Goal: Transaction & Acquisition: Purchase product/service

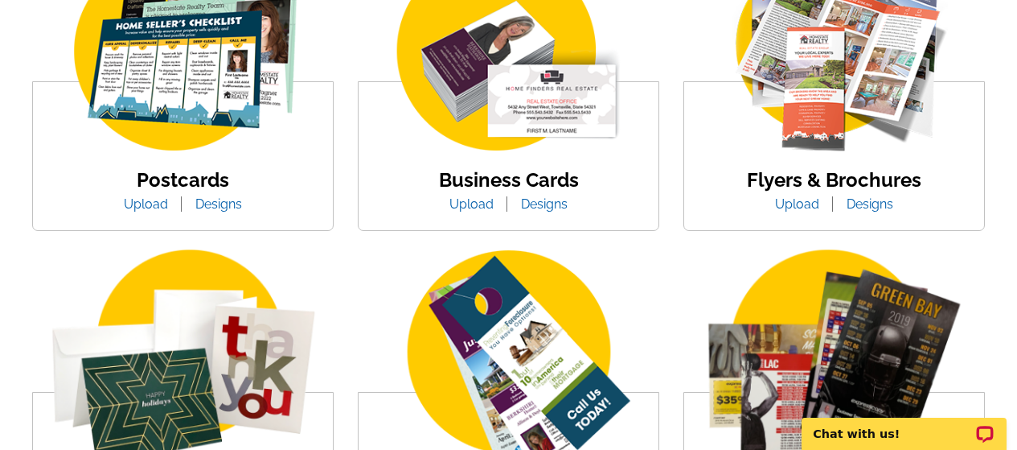
scroll to position [374, 0]
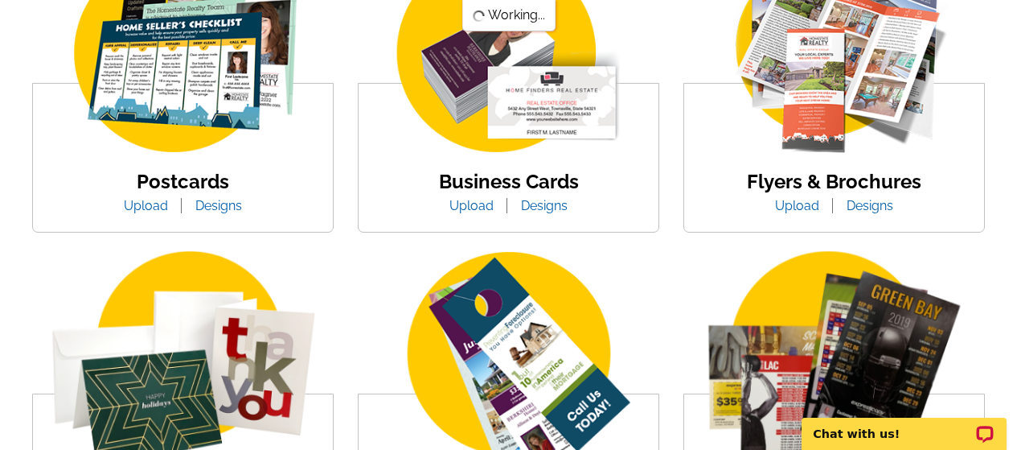
click at [779, 182] on link "Flyers & Brochures" at bounding box center [834, 181] width 175 height 23
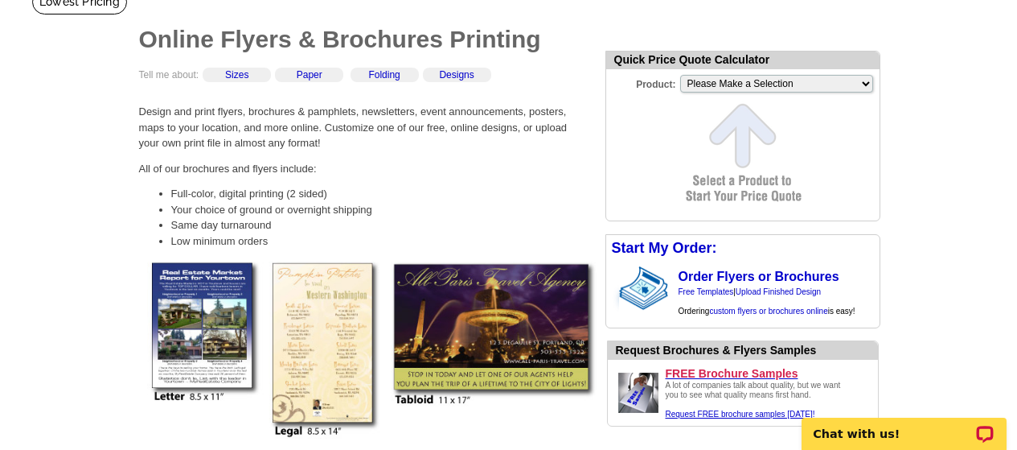
scroll to position [119, 0]
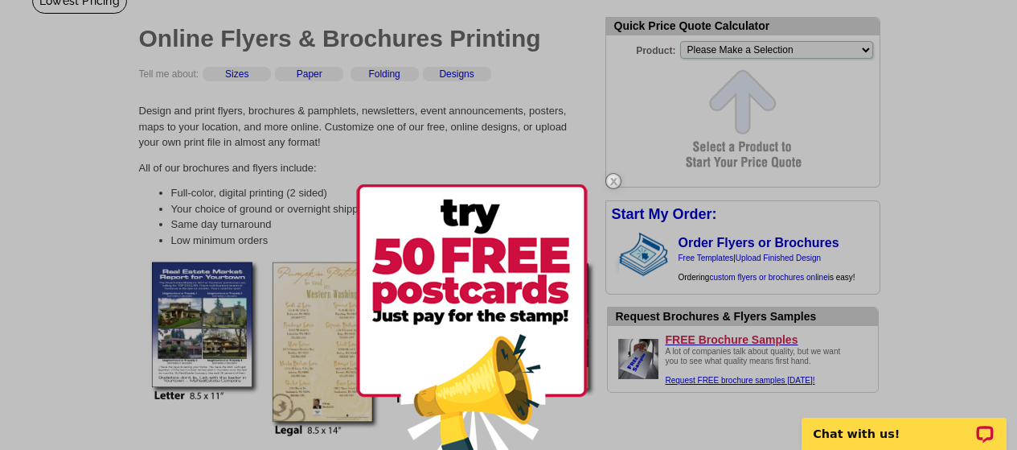
click at [608, 182] on img at bounding box center [613, 181] width 47 height 47
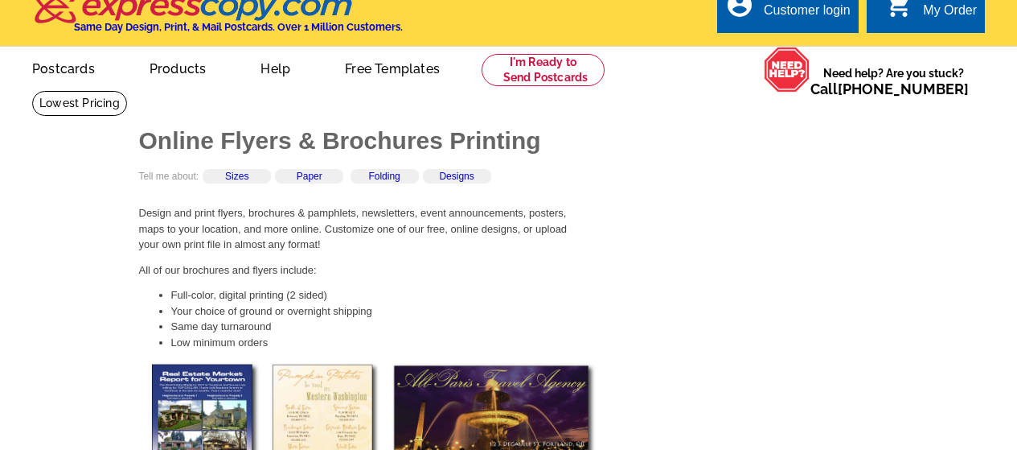
scroll to position [0, 0]
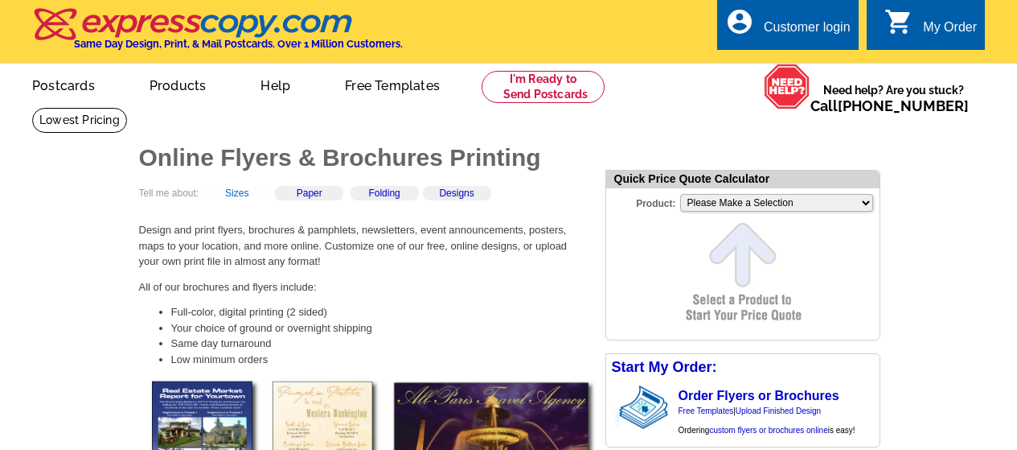
click at [245, 197] on link "Sizes" at bounding box center [236, 192] width 23 height 11
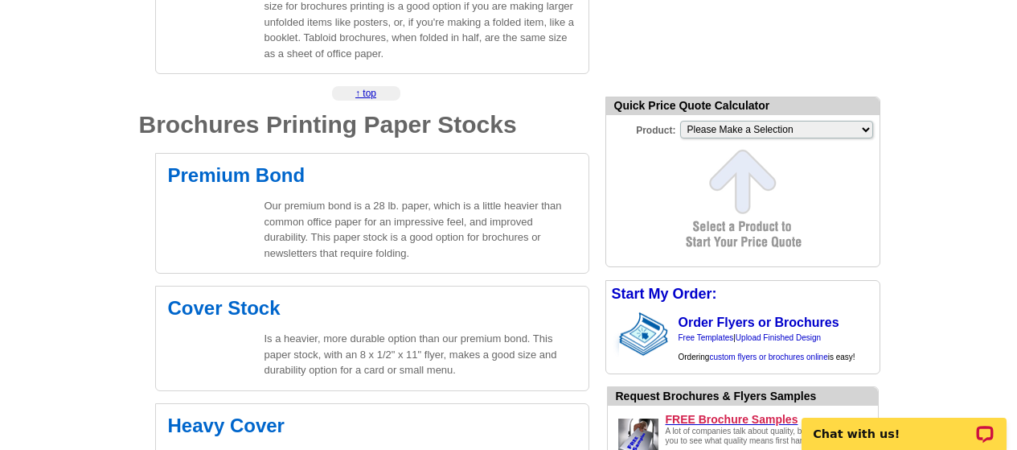
scroll to position [907, 0]
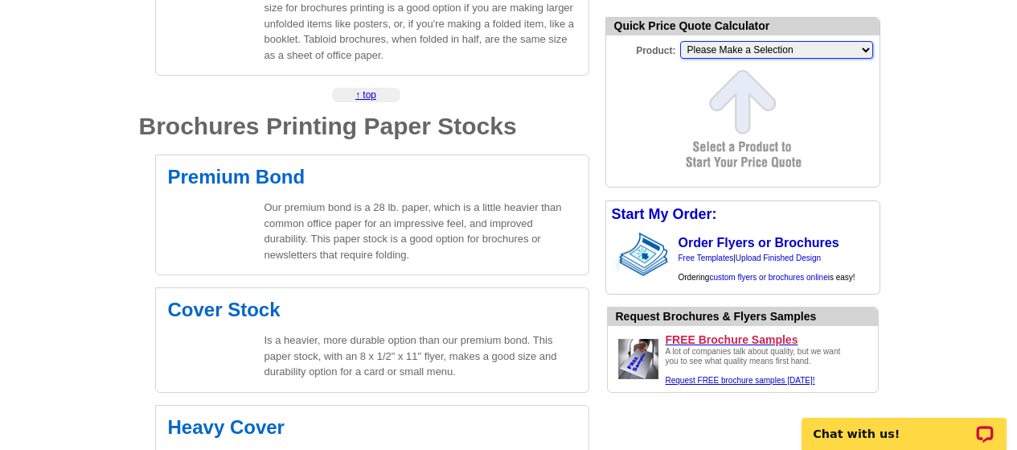
click at [864, 55] on select "Please Make a Selection Jumbo Postcard (5.5" x 8.5") Regular Postcard (4.25" x …" at bounding box center [776, 50] width 193 height 18
select select "2"
click at [680, 43] on select "Please Make a Selection Jumbo Postcard (5.5" x 8.5") Regular Postcard (4.25" x …" at bounding box center [776, 50] width 193 height 18
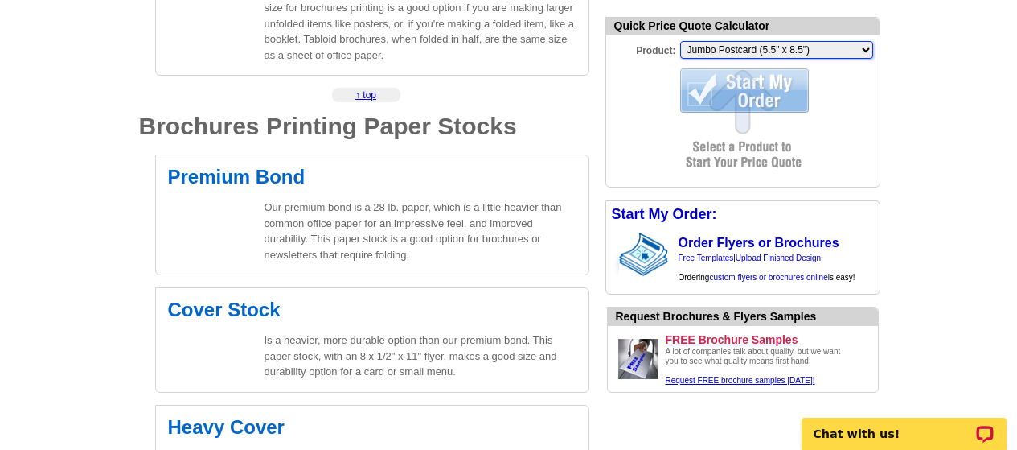
scroll to position [0, 0]
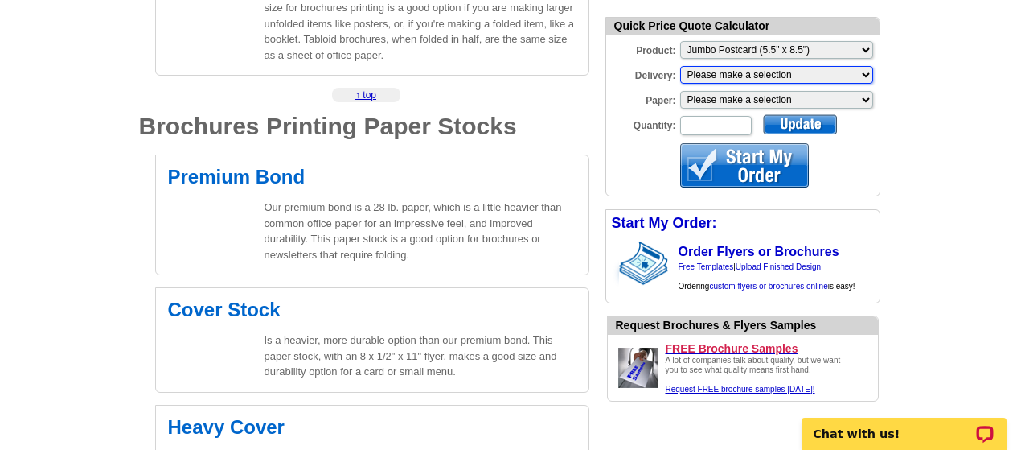
click at [799, 81] on select "Please make a selection Print + Address+USPS First Class Print-Only+Shipped To …" at bounding box center [776, 75] width 193 height 18
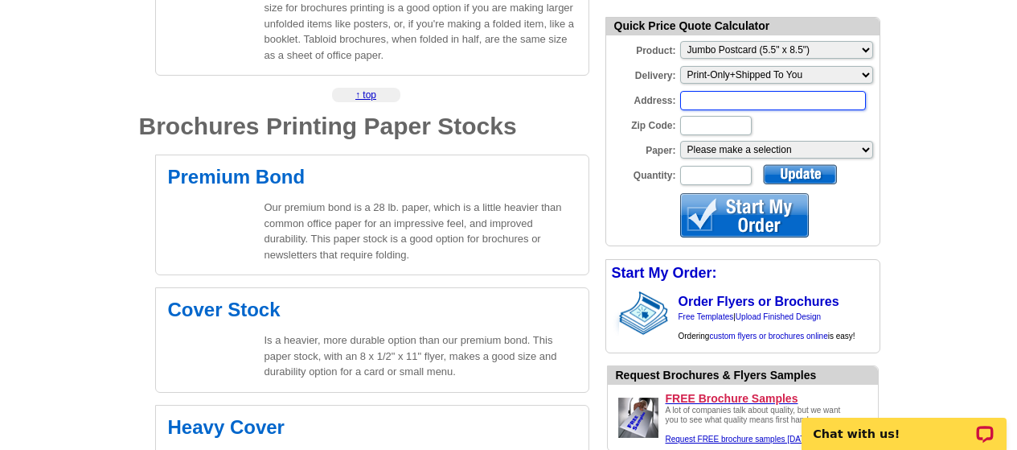
click at [768, 105] on input "Address:" at bounding box center [773, 100] width 186 height 19
type input "6 Amaranth Drive"
type input "80127"
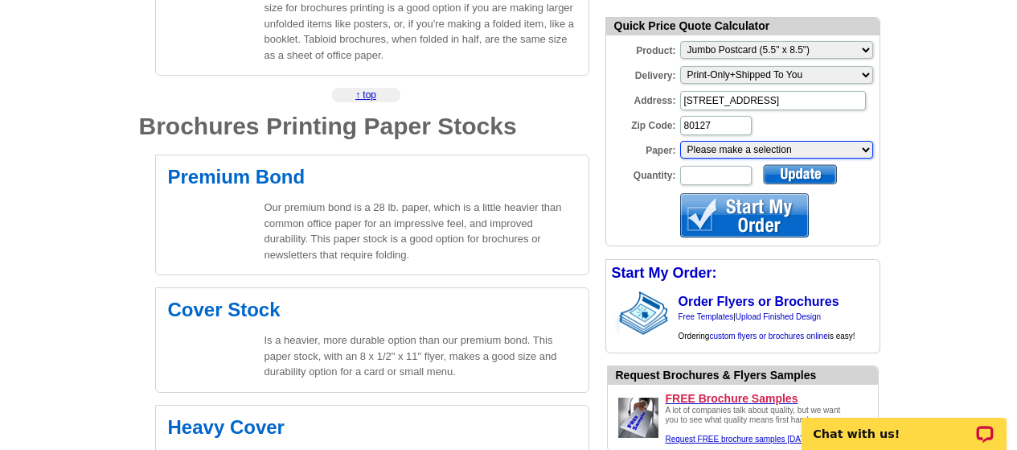
click at [799, 154] on select "Please make a selection Recyclable Board Uncoated Heavy Card Stock Uncoated Cov…" at bounding box center [776, 150] width 193 height 18
click at [863, 151] on select "Please make a selection Recyclable Board Uncoated Heavy Card Stock Uncoated Cov…" at bounding box center [776, 150] width 193 height 18
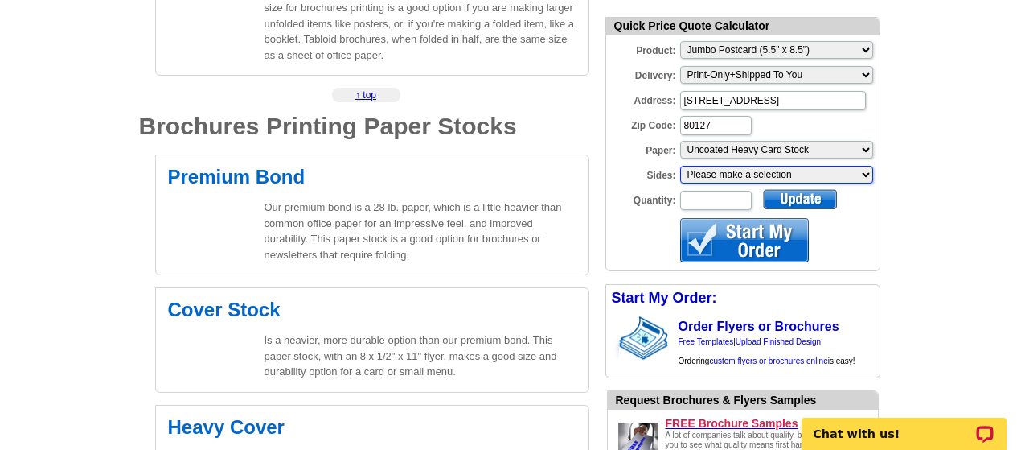
click at [853, 171] on select "Please make a selection One sided, color Two sided, full color" at bounding box center [776, 175] width 193 height 18
select select "1"
click at [680, 167] on select "Please make a selection One sided, color Two sided, full color" at bounding box center [776, 175] width 193 height 18
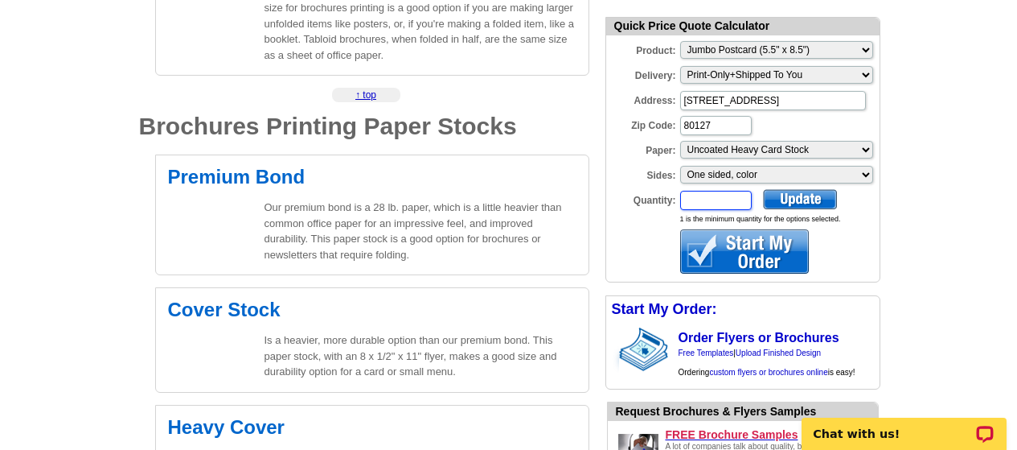
click at [721, 204] on input "Quantity:" at bounding box center [716, 200] width 72 height 19
type input "50"
click at [774, 196] on div at bounding box center [800, 199] width 74 height 20
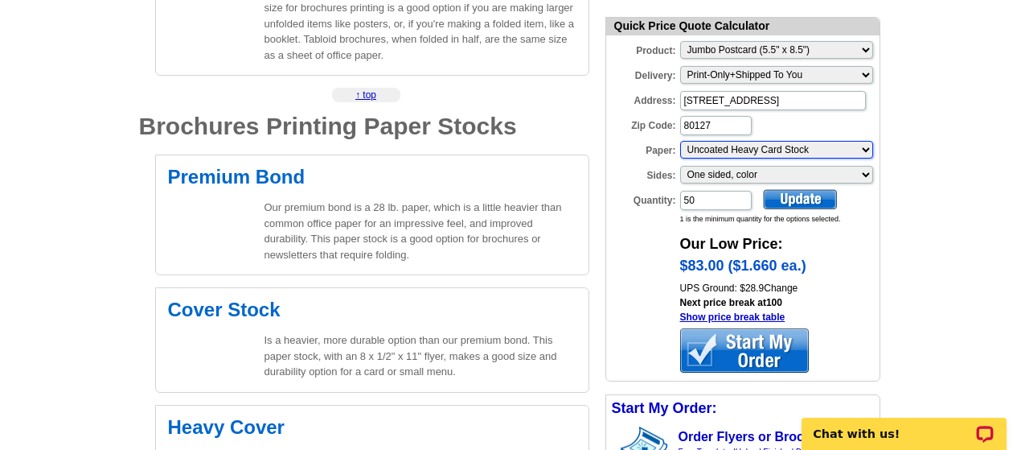
click at [867, 150] on select "Please make a selection Recyclable Board Uncoated Heavy Card Stock Uncoated Cov…" at bounding box center [776, 150] width 193 height 18
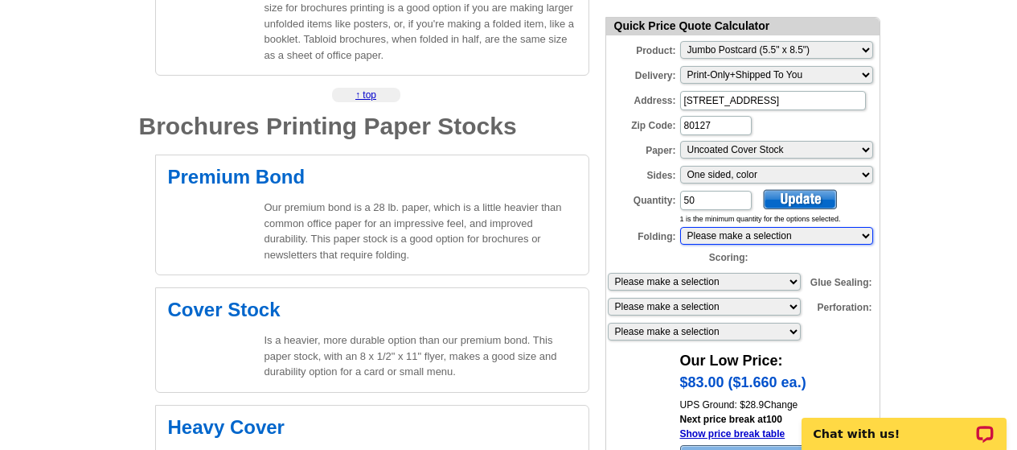
click at [835, 240] on select "Please make a selection 1 fold (bi-fold) 2 folds (tri-fold)" at bounding box center [776, 236] width 193 height 18
click at [884, 195] on div "Quick Price Quote Calculator Product: Please Make a Selection Jumbo Postcard (5…" at bounding box center [742, 356] width 306 height 716
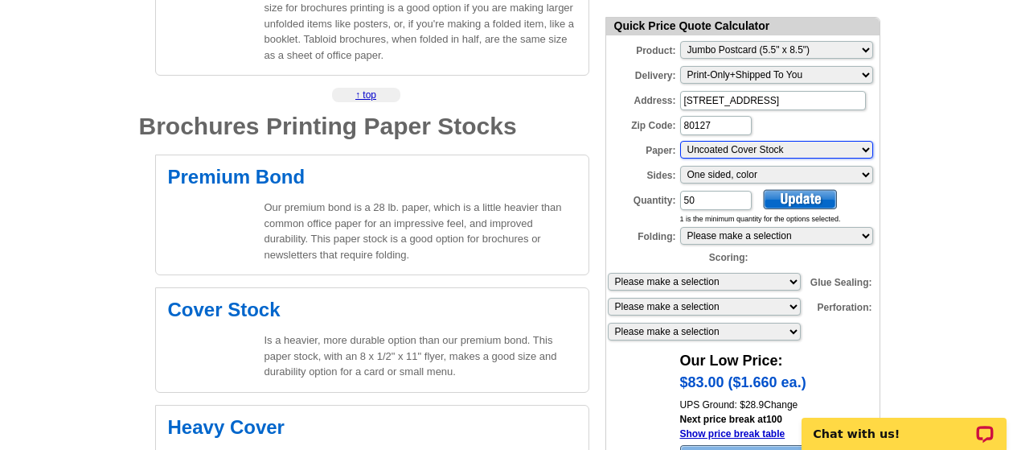
click at [836, 150] on select "Please make a selection Recyclable Board Uncoated Heavy Card Stock Uncoated Cov…" at bounding box center [776, 150] width 193 height 18
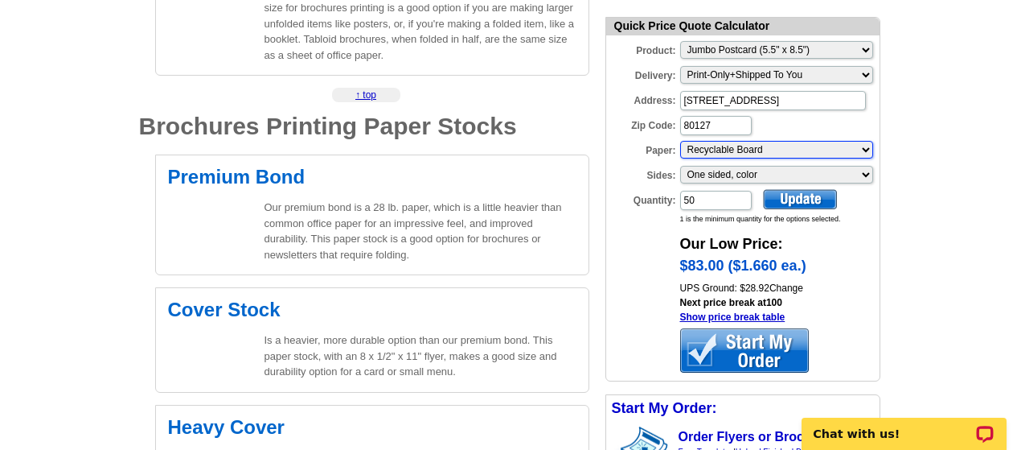
click at [833, 148] on select "Please make a selection Recyclable Board Uncoated Heavy Card Stock Uncoated Cov…" at bounding box center [776, 150] width 193 height 18
click at [816, 152] on select "Please make a selection Recyclable Board Uncoated Heavy Card Stock Uncoated Cov…" at bounding box center [776, 150] width 193 height 18
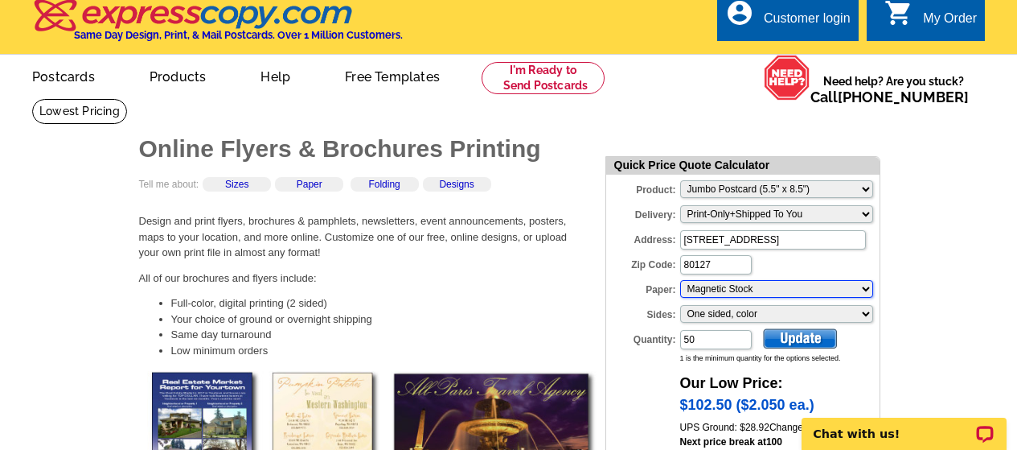
scroll to position [7, 0]
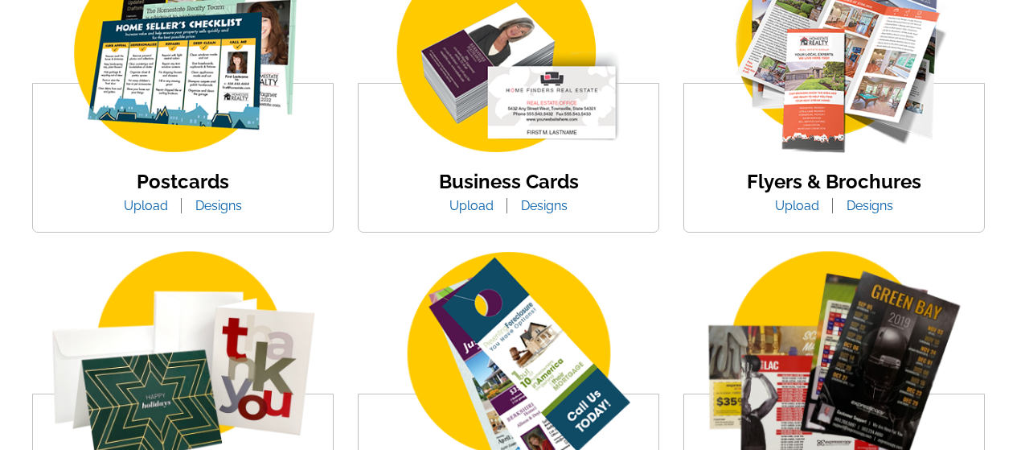
scroll to position [374, 0]
click at [178, 175] on link "Postcards" at bounding box center [183, 181] width 92 height 23
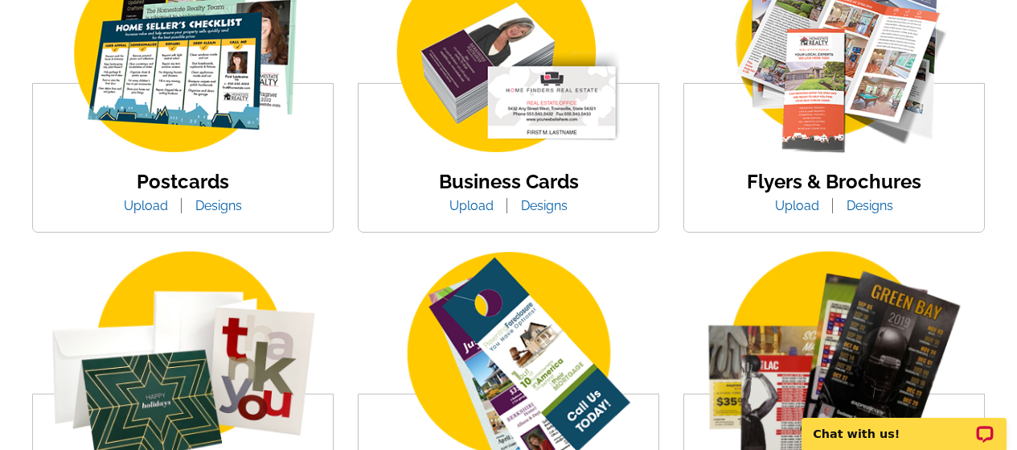
scroll to position [0, 0]
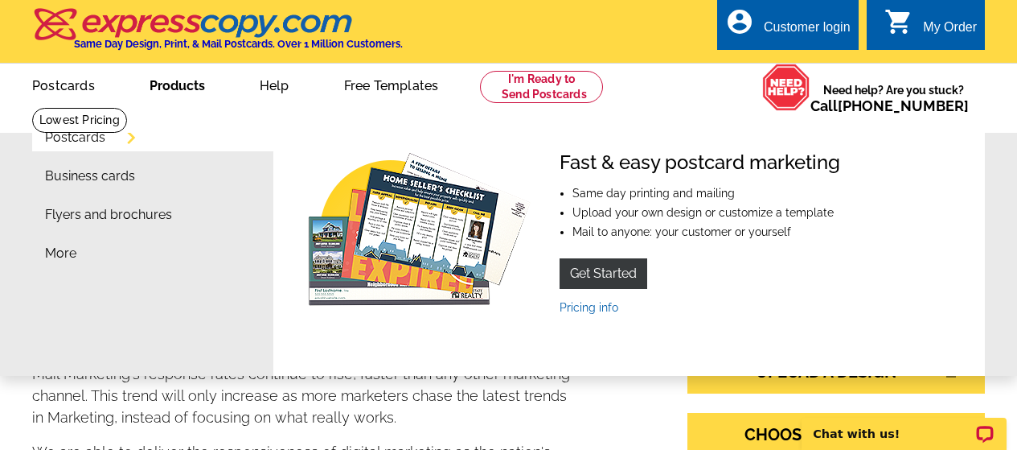
click at [171, 97] on link "Products" at bounding box center [177, 84] width 107 height 38
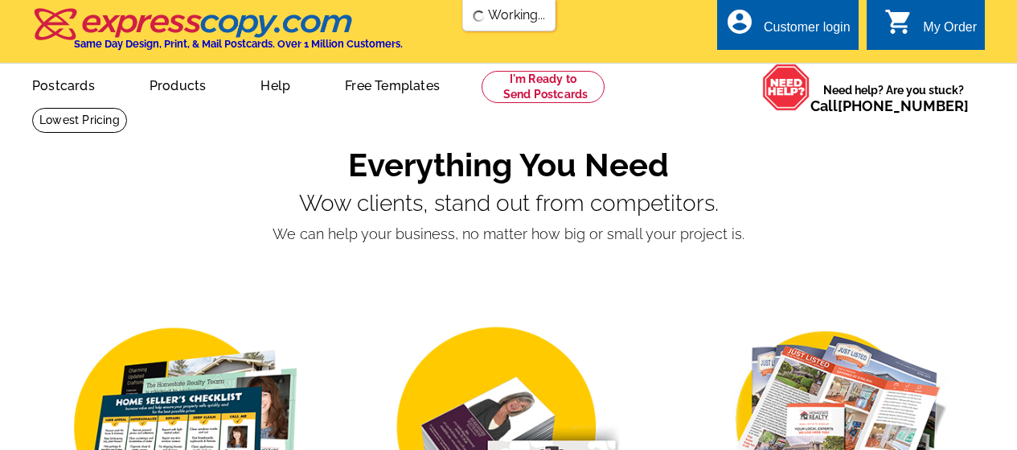
click at [173, 85] on link "Products" at bounding box center [178, 84] width 109 height 38
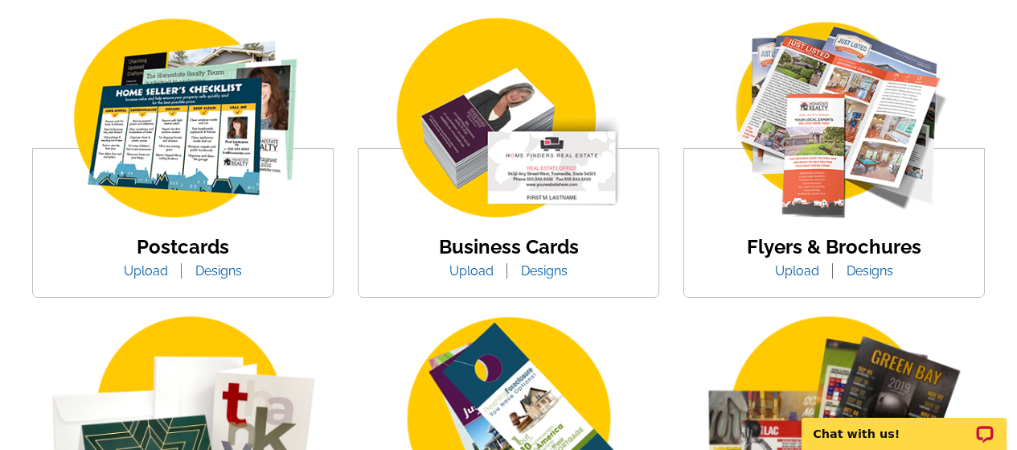
scroll to position [310, 0]
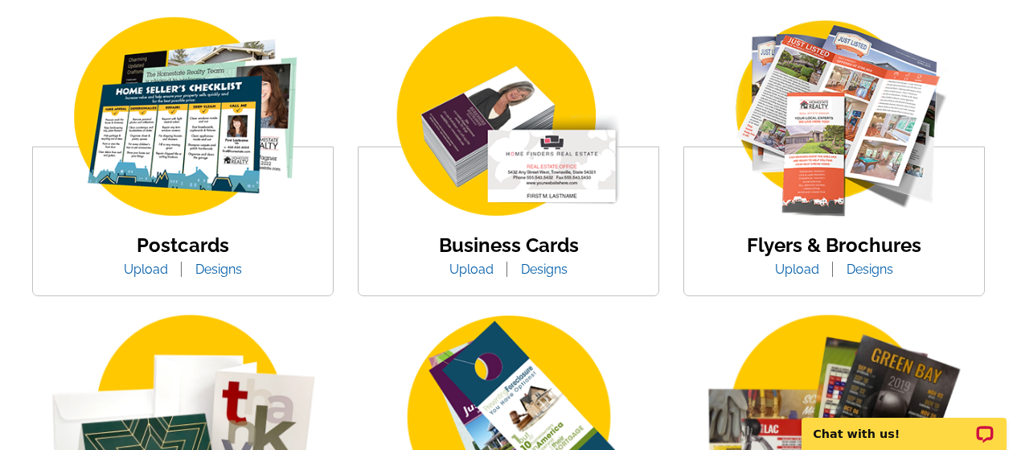
click at [765, 243] on link "Flyers & Brochures" at bounding box center [834, 244] width 175 height 23
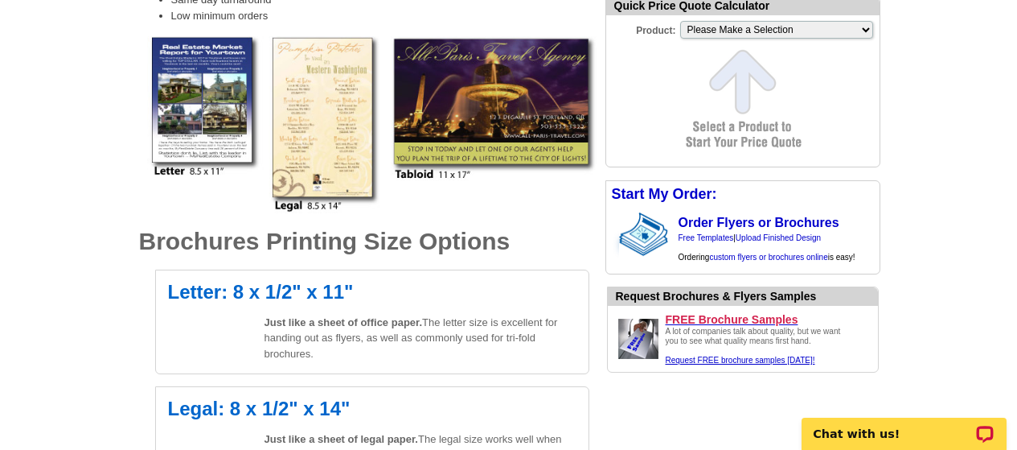
scroll to position [311, 0]
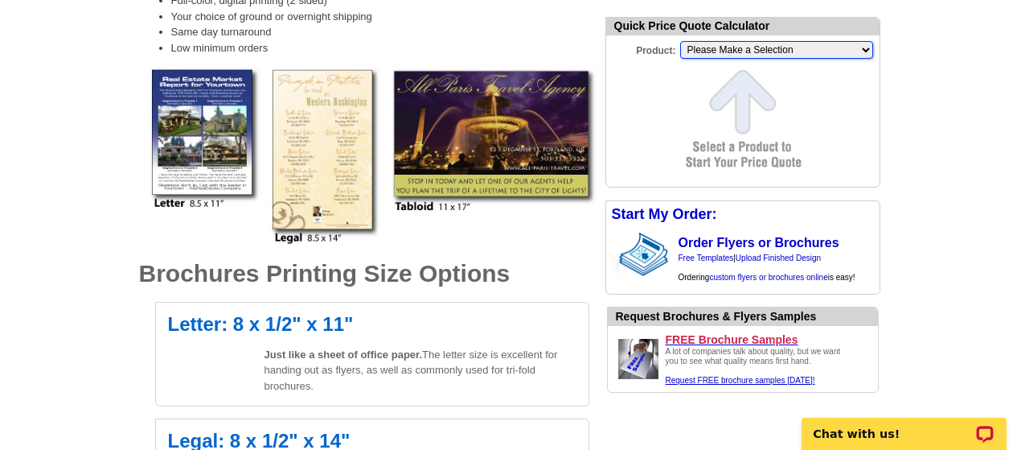
click at [852, 54] on select "Please Make a Selection Jumbo Postcard (5.5" x 8.5") Regular Postcard (4.25" x …" at bounding box center [776, 50] width 193 height 18
select select "2"
click at [680, 43] on select "Please Make a Selection Jumbo Postcard (5.5" x 8.5") Regular Postcard (4.25" x …" at bounding box center [776, 50] width 193 height 18
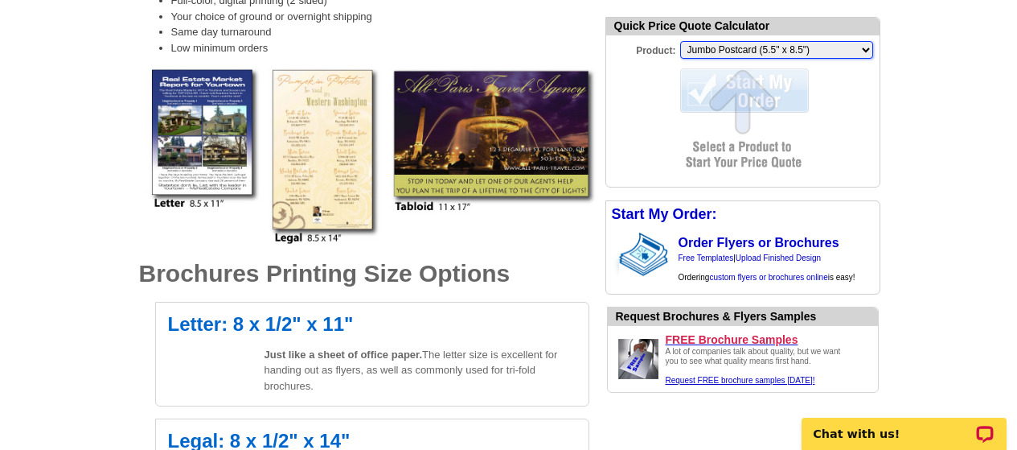
scroll to position [0, 0]
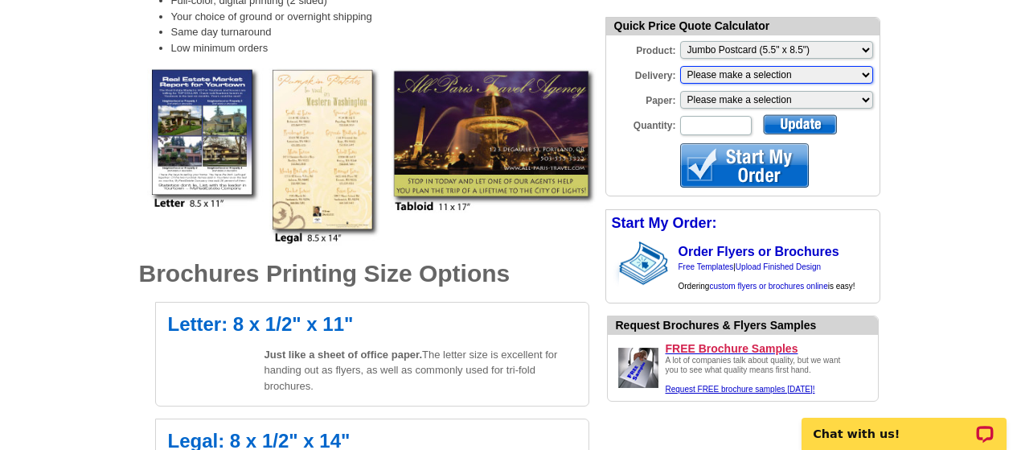
click at [845, 76] on select "Please make a selection Print + Address+USPS First Class Print-Only+Shipped To …" at bounding box center [776, 75] width 193 height 18
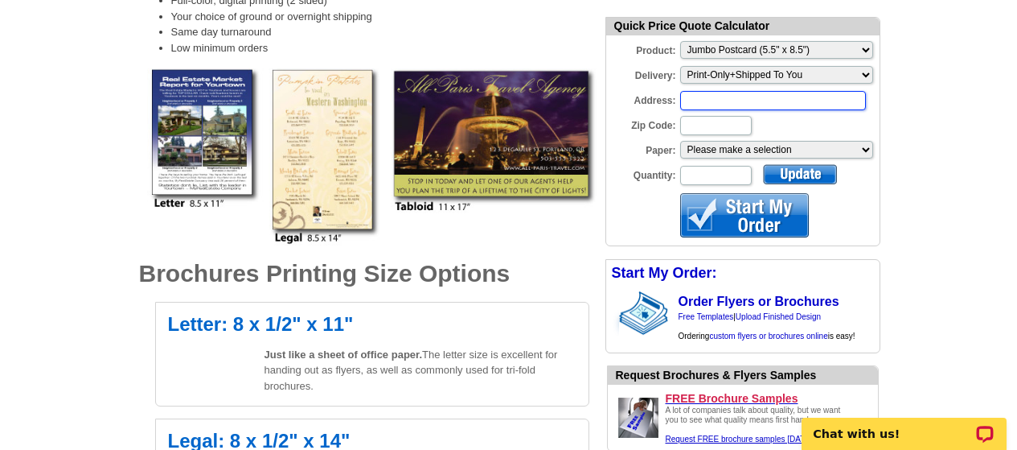
click at [833, 106] on input "Address:" at bounding box center [773, 100] width 186 height 19
type input "6 Amaranth Drive"
type input "80127"
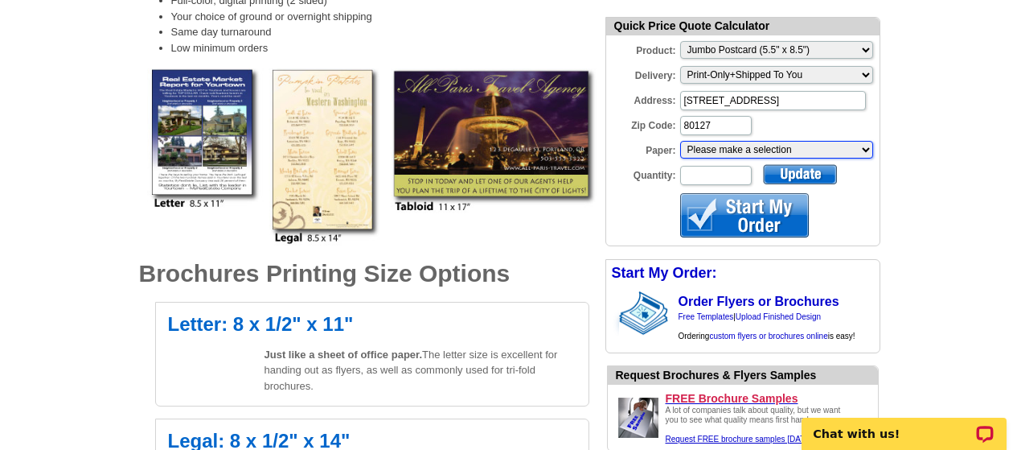
click at [834, 152] on select "Please make a selection Recyclable Board Uncoated Heavy Card Stock Uncoated Cov…" at bounding box center [776, 150] width 193 height 18
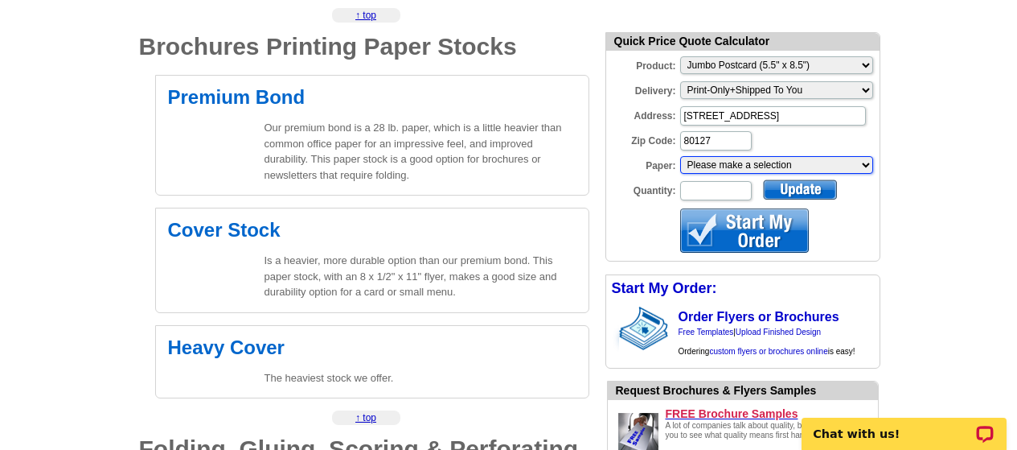
scroll to position [986, 0]
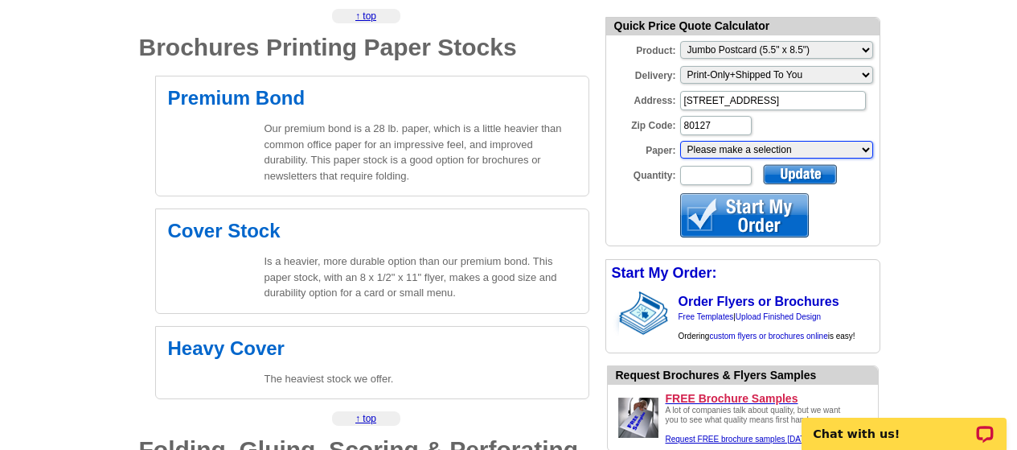
click at [868, 155] on select "Please make a selection Recyclable Board Uncoated Heavy Card Stock Uncoated Cov…" at bounding box center [776, 150] width 193 height 18
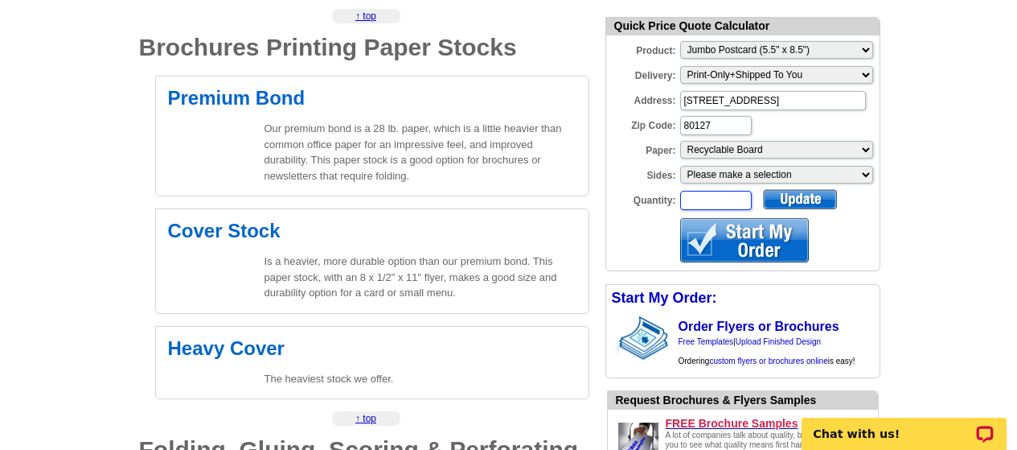
click at [738, 197] on input "Quantity:" at bounding box center [716, 200] width 72 height 19
click at [743, 177] on select "Please make a selection One sided, color Two sided, full color" at bounding box center [776, 175] width 193 height 18
select select "1"
click at [680, 167] on select "Please make a selection One sided, color Two sided, full color" at bounding box center [776, 175] width 193 height 18
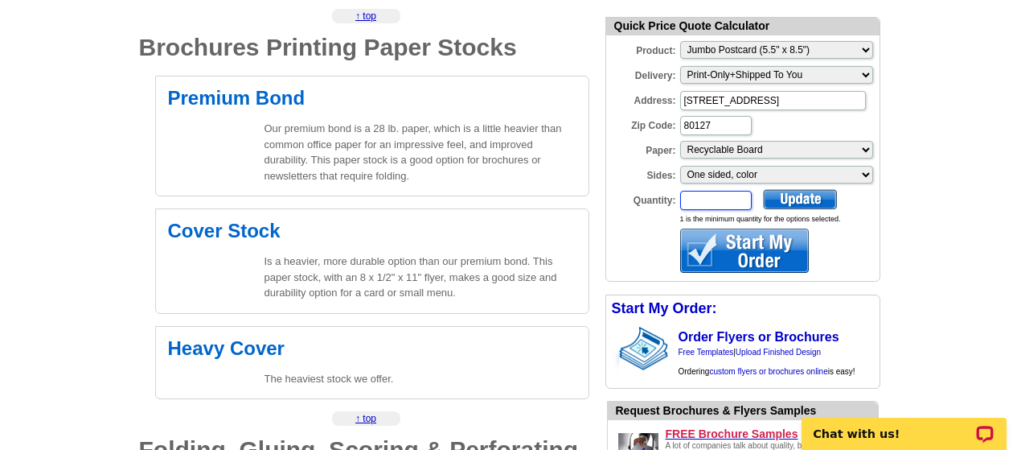
click at [729, 203] on input "Quantity:" at bounding box center [716, 200] width 72 height 19
type input "50"
click at [781, 201] on div at bounding box center [800, 199] width 74 height 20
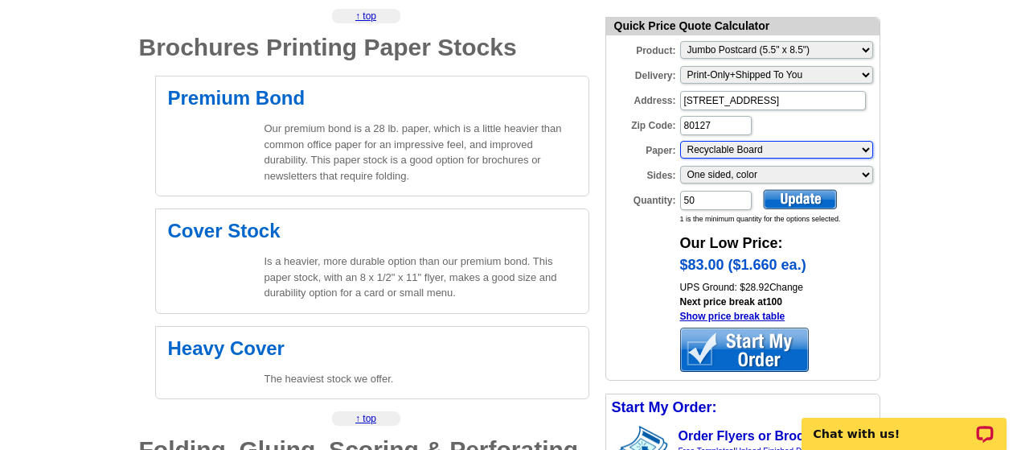
click at [777, 152] on select "Please make a selection Recyclable Board Uncoated Heavy Card Stock Uncoated Cov…" at bounding box center [776, 150] width 193 height 18
click at [762, 319] on link "Show price break table" at bounding box center [732, 315] width 105 height 11
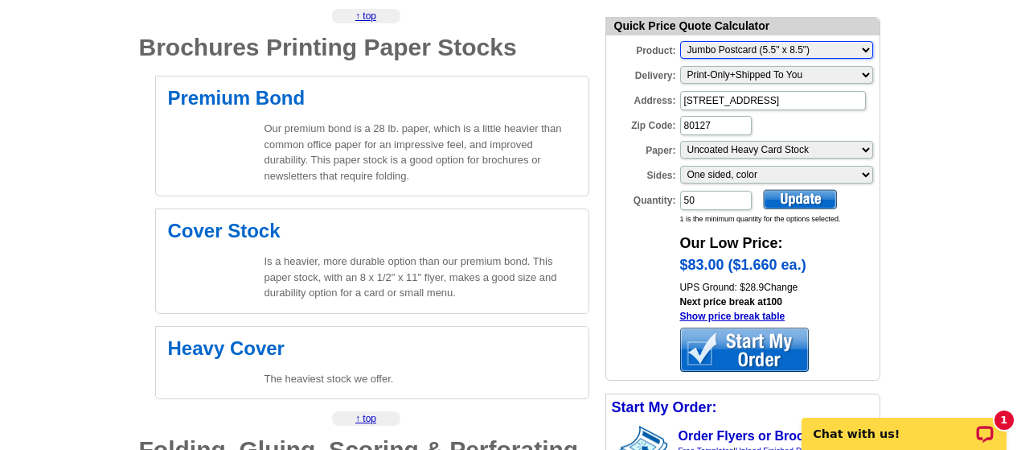
click at [687, 47] on select "Please Make a Selection Jumbo Postcard (5.5" x 8.5") Regular Postcard (4.25" x …" at bounding box center [776, 50] width 193 height 18
select select "1"
click at [680, 43] on select "Please Make a Selection Jumbo Postcard (5.5" x 8.5") Regular Postcard (4.25" x …" at bounding box center [776, 50] width 193 height 18
click at [689, 203] on input "50" at bounding box center [716, 200] width 72 height 19
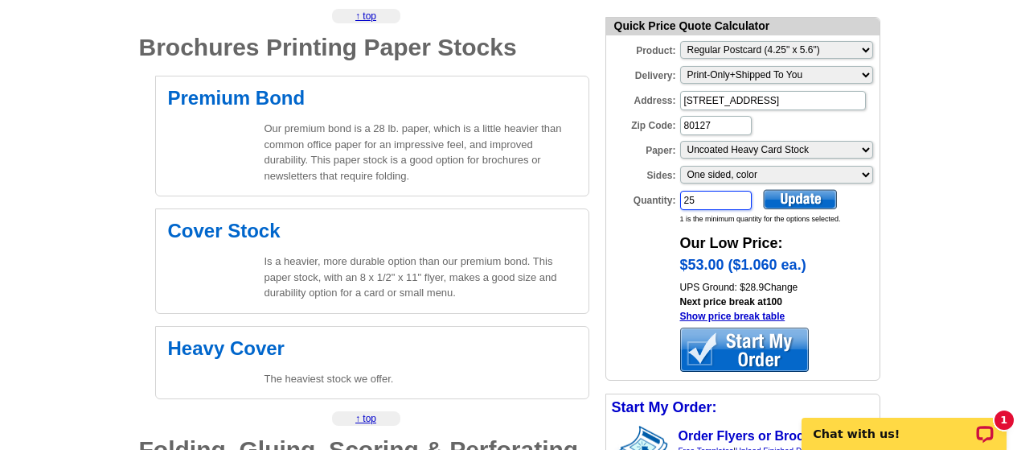
type input "25"
click at [802, 203] on div at bounding box center [800, 199] width 74 height 20
click at [827, 50] on select "Please Make a Selection Jumbo Postcard (5.5" x 8.5") Regular Postcard (4.25" x …" at bounding box center [776, 50] width 193 height 18
click at [680, 43] on select "Please Make a Selection Jumbo Postcard (5.5" x 8.5") Regular Postcard (4.25" x …" at bounding box center [776, 50] width 193 height 18
click at [829, 147] on select "Please make a selection Recyclable Board Uncoated Heavy Card Stock Uncoated Cov…" at bounding box center [776, 150] width 193 height 18
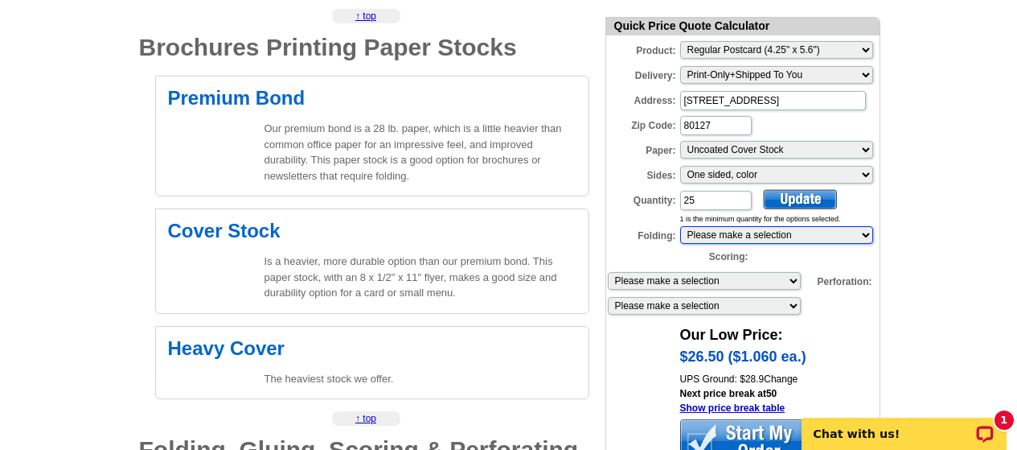
click at [821, 232] on select "Please make a selection 1 fold (bi-fold) 2 folds (tri-fold)" at bounding box center [776, 235] width 193 height 18
click at [795, 282] on select "Please make a selection 1 score 2 scores" at bounding box center [704, 281] width 193 height 18
click at [815, 149] on select "Please make a selection Recyclable Board Uncoated Heavy Card Stock Uncoated Cov…" at bounding box center [776, 150] width 193 height 18
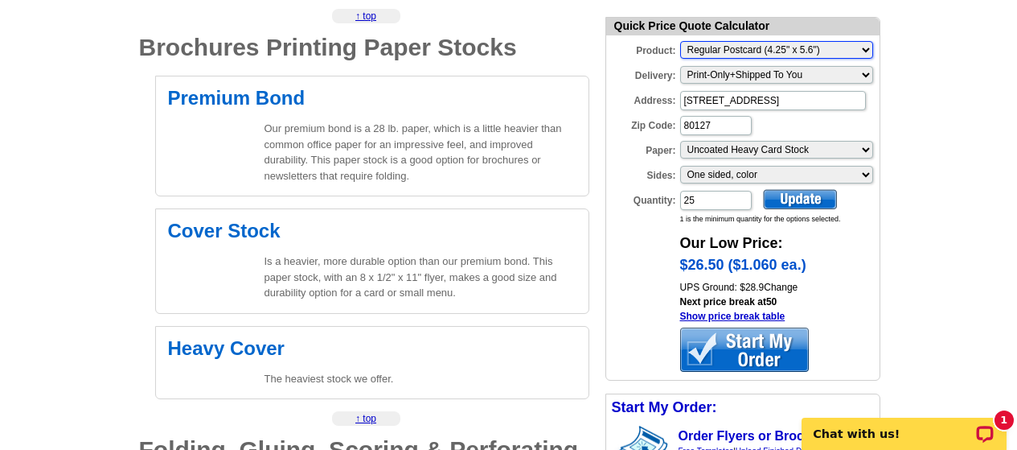
click at [823, 48] on select "Please Make a Selection Jumbo Postcard (5.5" x 8.5") Regular Postcard (4.25" x …" at bounding box center [776, 50] width 193 height 18
select select "2"
click at [680, 43] on select "Please Make a Selection Jumbo Postcard (5.5" x 8.5") Regular Postcard (4.25" x …" at bounding box center [776, 50] width 193 height 18
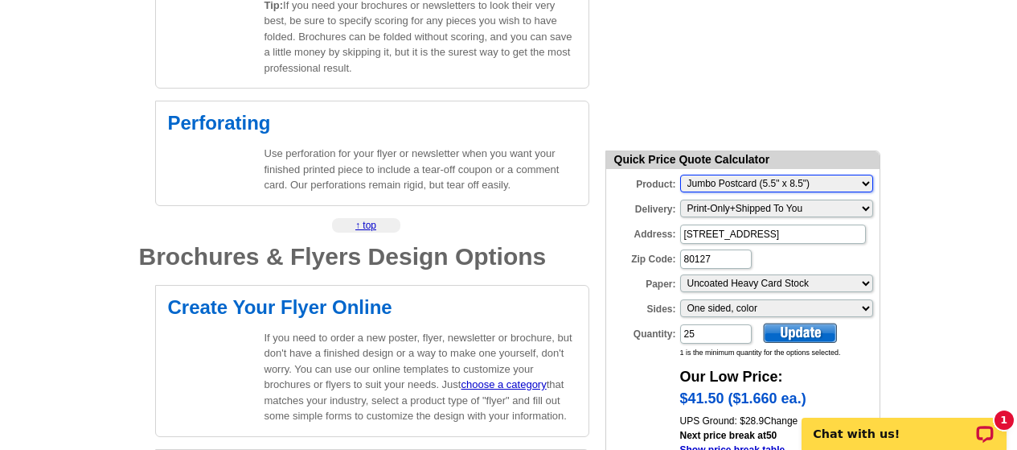
scroll to position [2098, 0]
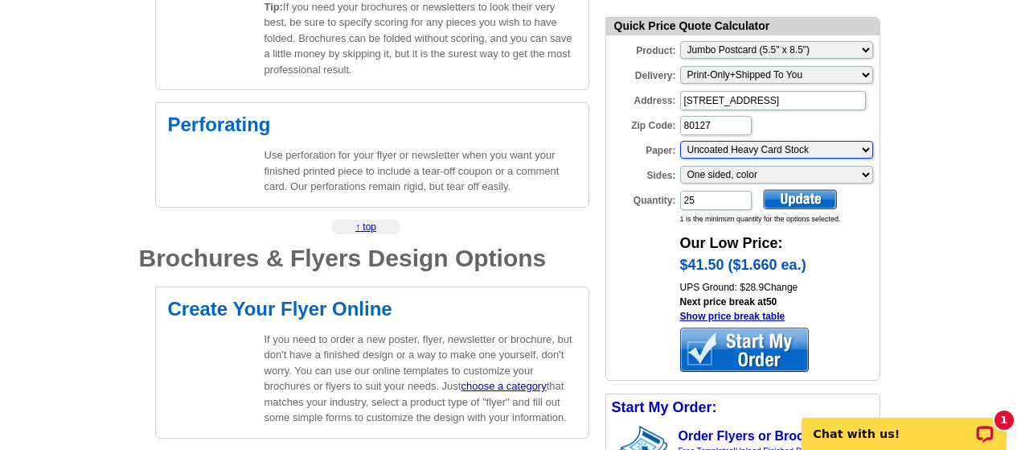
click at [715, 149] on select "Please make a selection Recyclable Board Uncoated Heavy Card Stock Uncoated Cov…" at bounding box center [776, 150] width 193 height 18
click at [737, 150] on select "Please make a selection Recyclable Board Uncoated Heavy Card Stock Uncoated Cov…" at bounding box center [776, 150] width 193 height 18
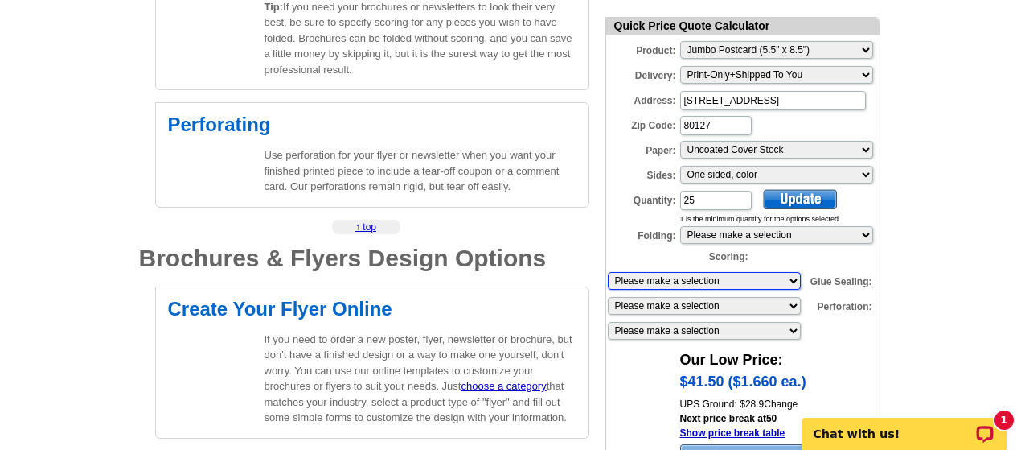
click at [794, 280] on select "Please make a selection 1 score 2 scores" at bounding box center [704, 281] width 193 height 18
click at [793, 260] on form "Quick Price Quote Calculator Product: Please Make a Selection Jumbo Postcard (5…" at bounding box center [743, 257] width 275 height 481
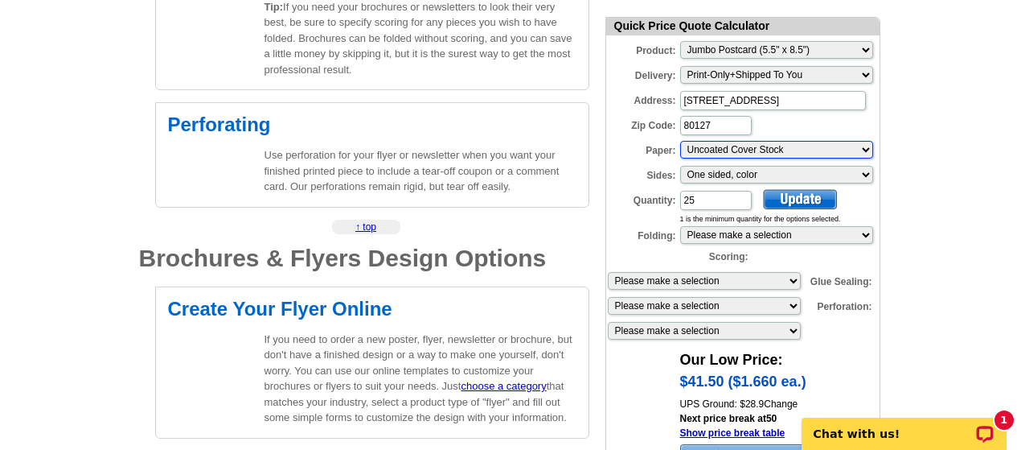
click at [756, 150] on select "Please make a selection Recyclable Board Uncoated Heavy Card Stock Uncoated Cov…" at bounding box center [776, 150] width 193 height 18
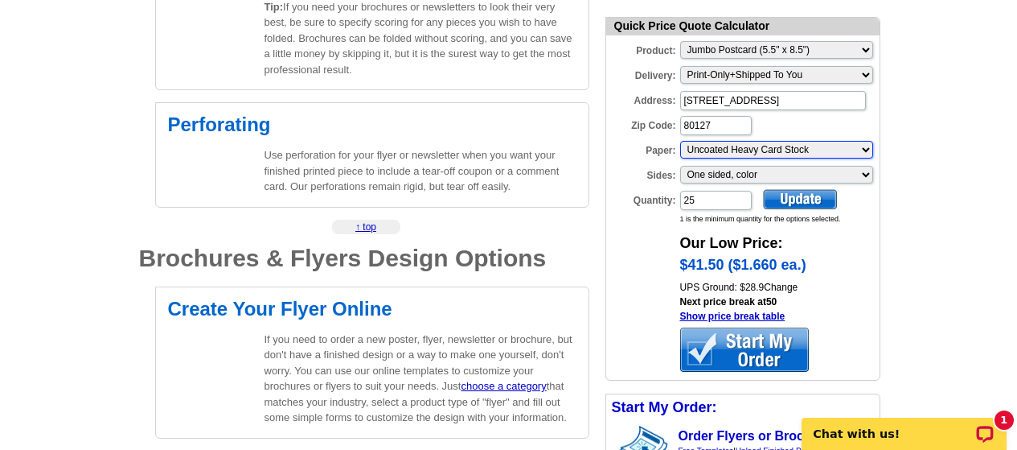
click at [755, 151] on select "Please make a selection Recyclable Board Uncoated Heavy Card Stock Uncoated Cov…" at bounding box center [776, 150] width 193 height 18
click at [747, 151] on select "Please make a selection Recyclable Board Uncoated Heavy Card Stock Uncoated Cov…" at bounding box center [776, 150] width 193 height 18
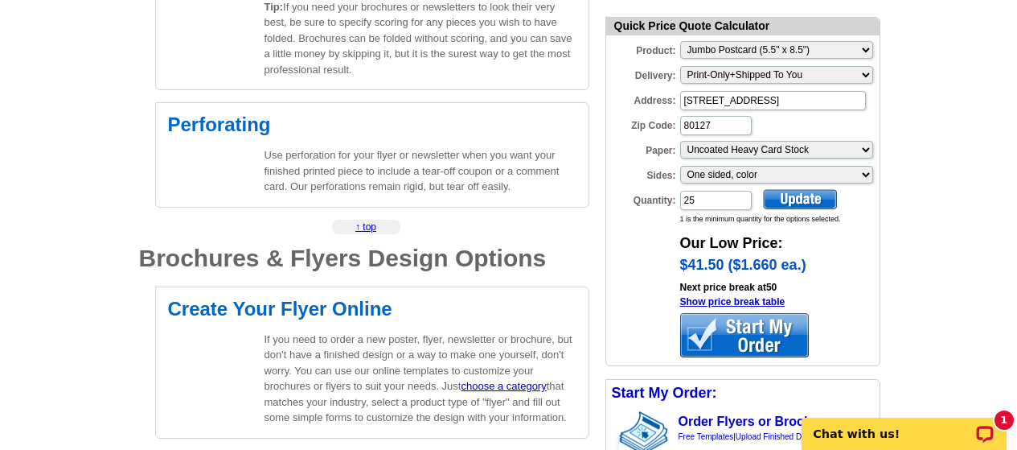
click at [652, 265] on form "Quick Price Quote Calculator Product: Please Make a Selection Jumbo Postcard (5…" at bounding box center [743, 192] width 275 height 350
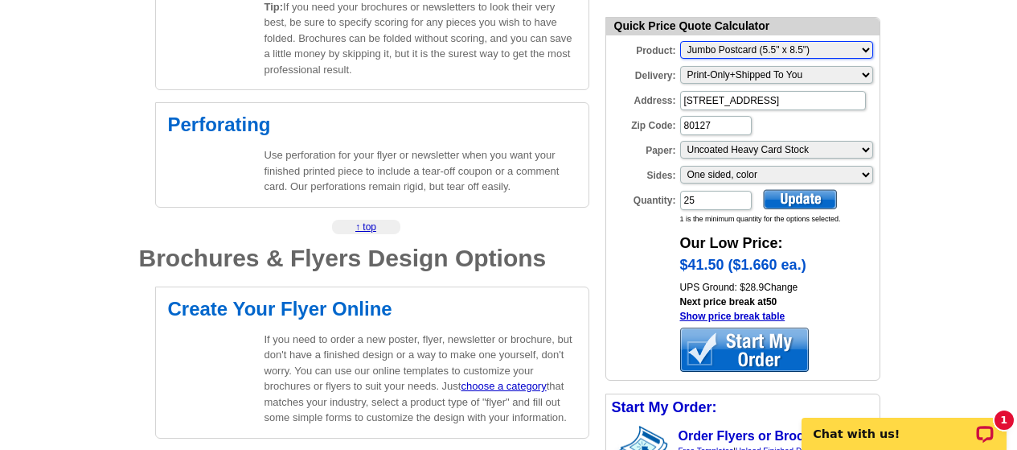
click at [861, 50] on select "Please Make a Selection Jumbo Postcard (5.5" x 8.5") Regular Postcard (4.25" x …" at bounding box center [776, 50] width 193 height 18
click at [738, 51] on select "Please Make a Selection Jumbo Postcard (5.5" x 8.5") Regular Postcard (4.25" x …" at bounding box center [776, 50] width 193 height 18
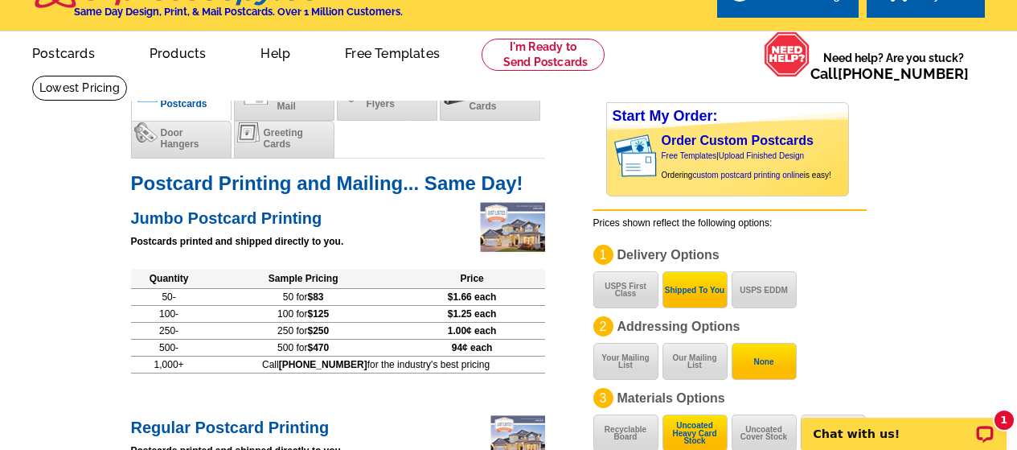
scroll to position [33, 0]
